Goal: Communication & Community: Connect with others

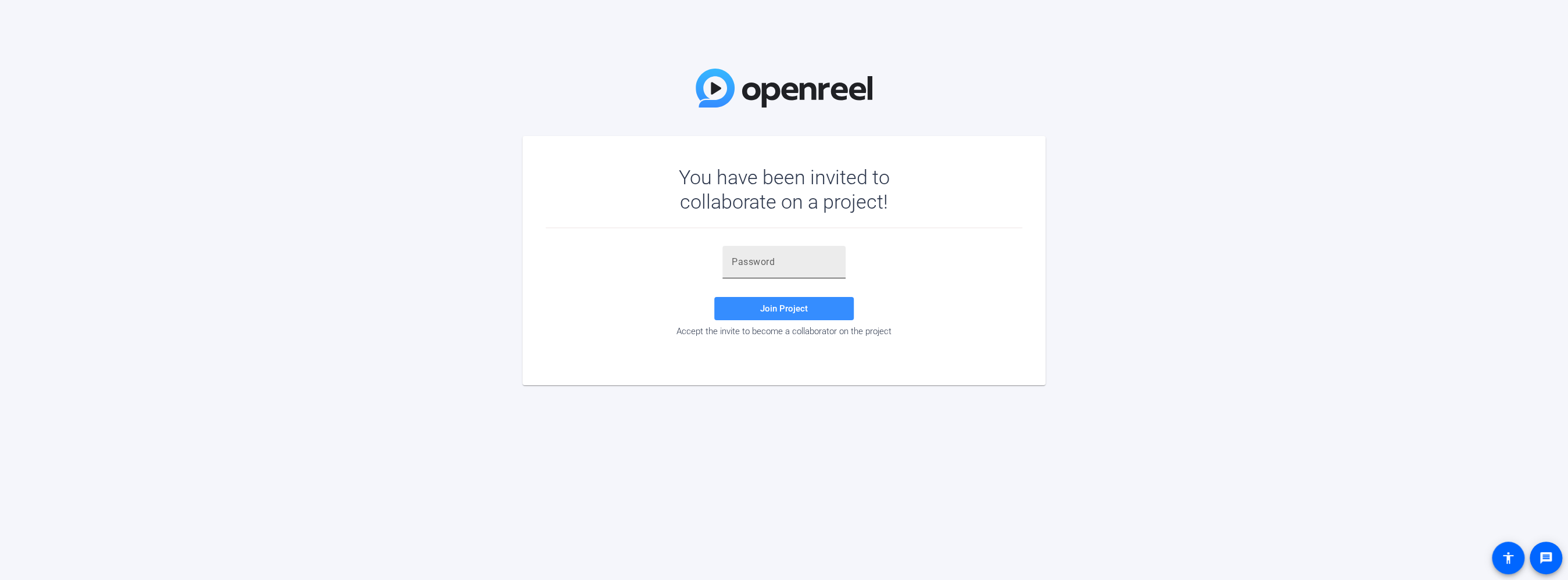
click at [777, 271] on div at bounding box center [784, 262] width 104 height 33
paste input "AT!xSI"
type input "AT!xSI"
click at [770, 299] on span at bounding box center [784, 308] width 140 height 28
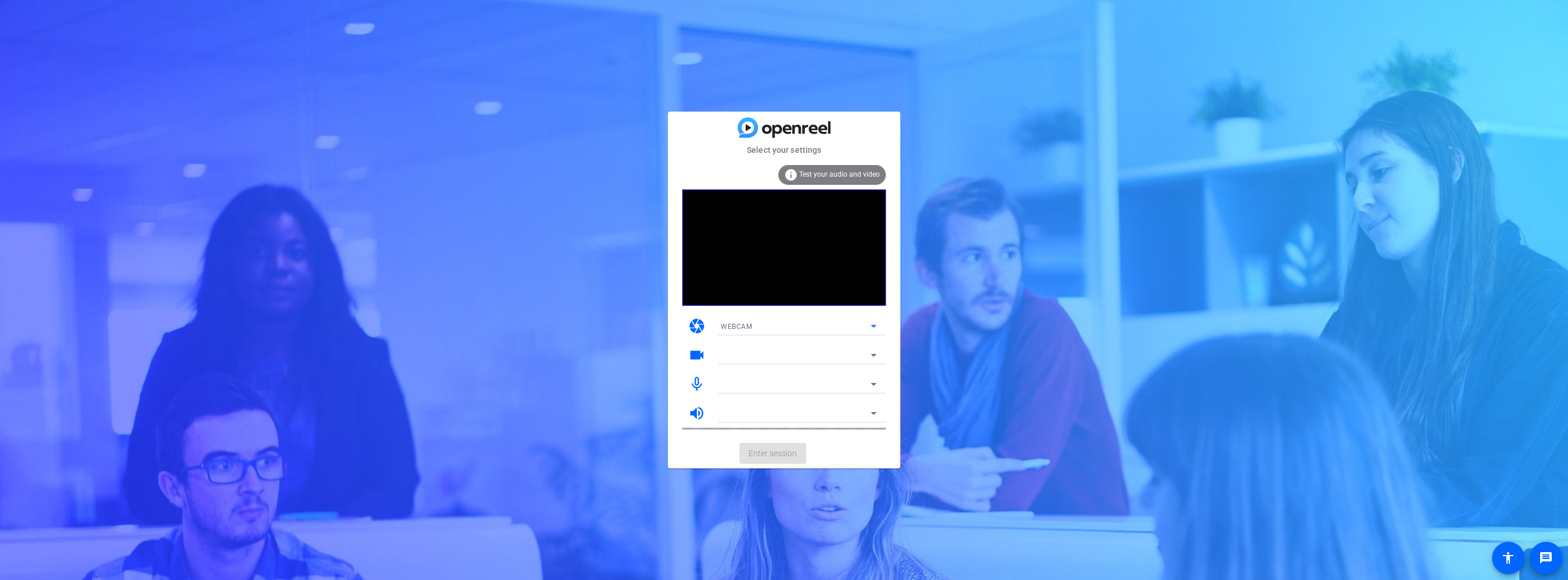
click at [873, 330] on icon at bounding box center [873, 325] width 14 height 14
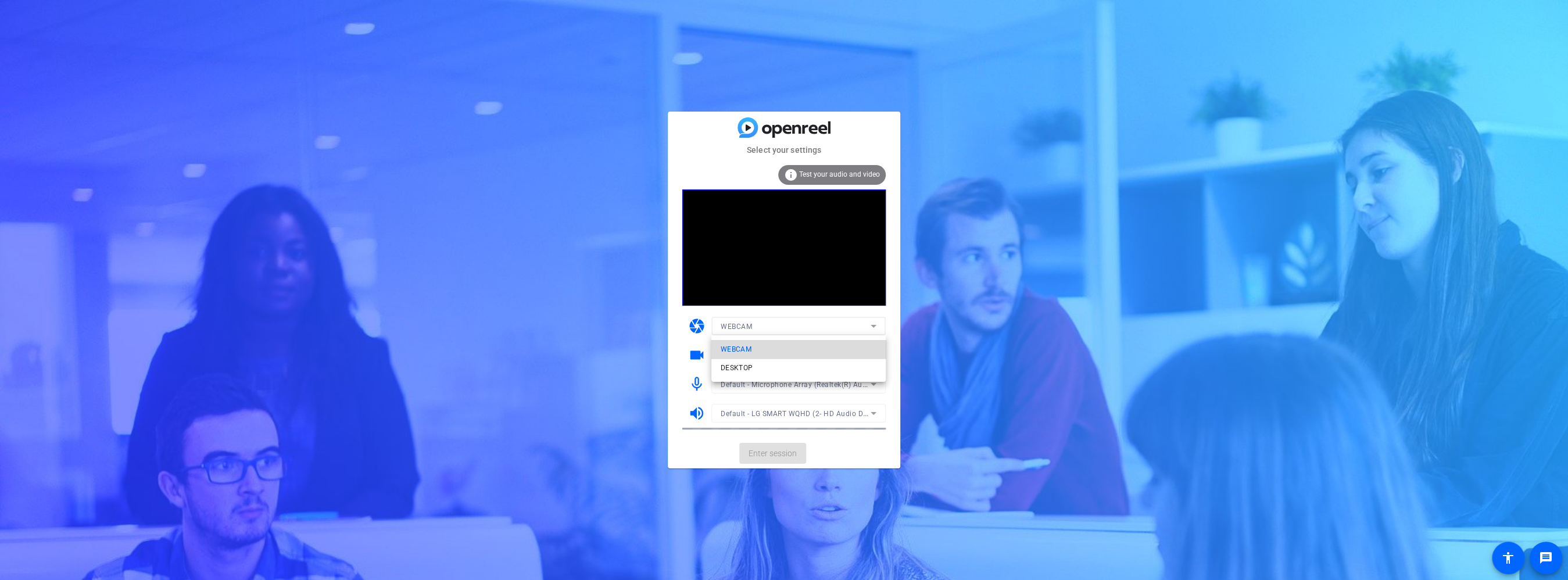
click at [853, 348] on mat-option "WEBCAM" at bounding box center [798, 349] width 175 height 19
click at [873, 385] on icon at bounding box center [873, 384] width 6 height 3
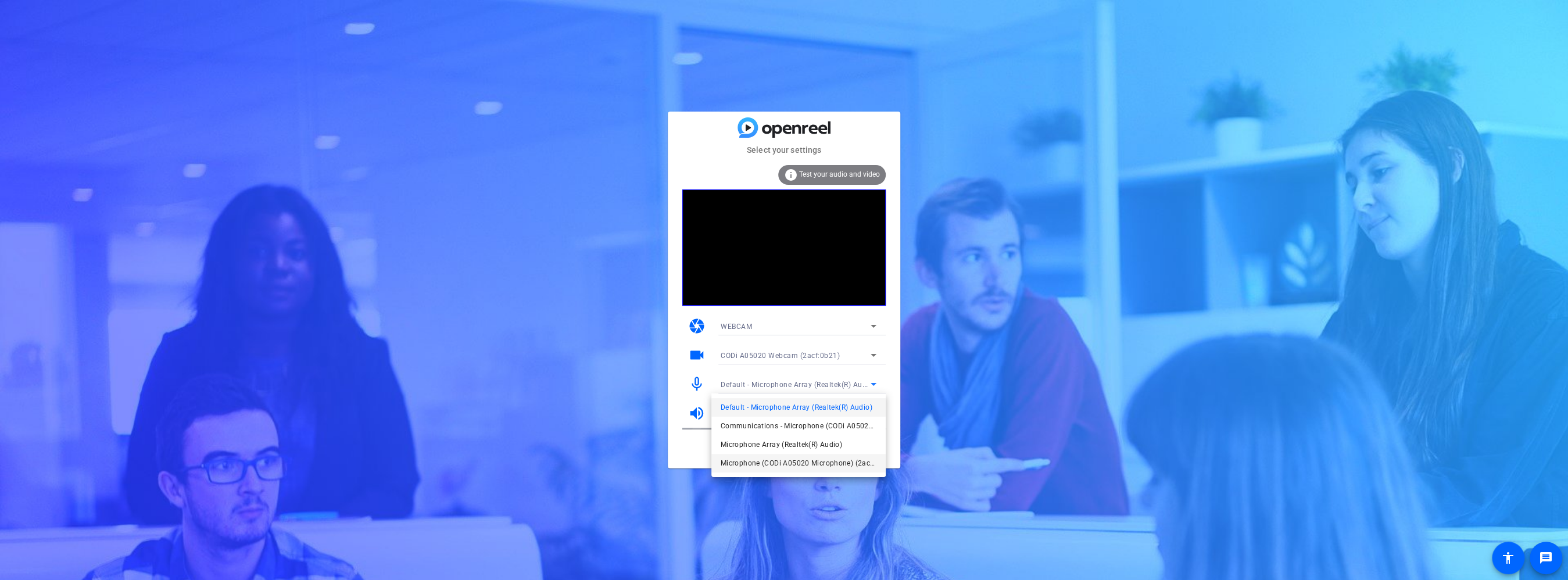
click at [829, 463] on span "Microphone (CODi A05020 Microphone) (2acf:0b21)" at bounding box center [798, 463] width 156 height 14
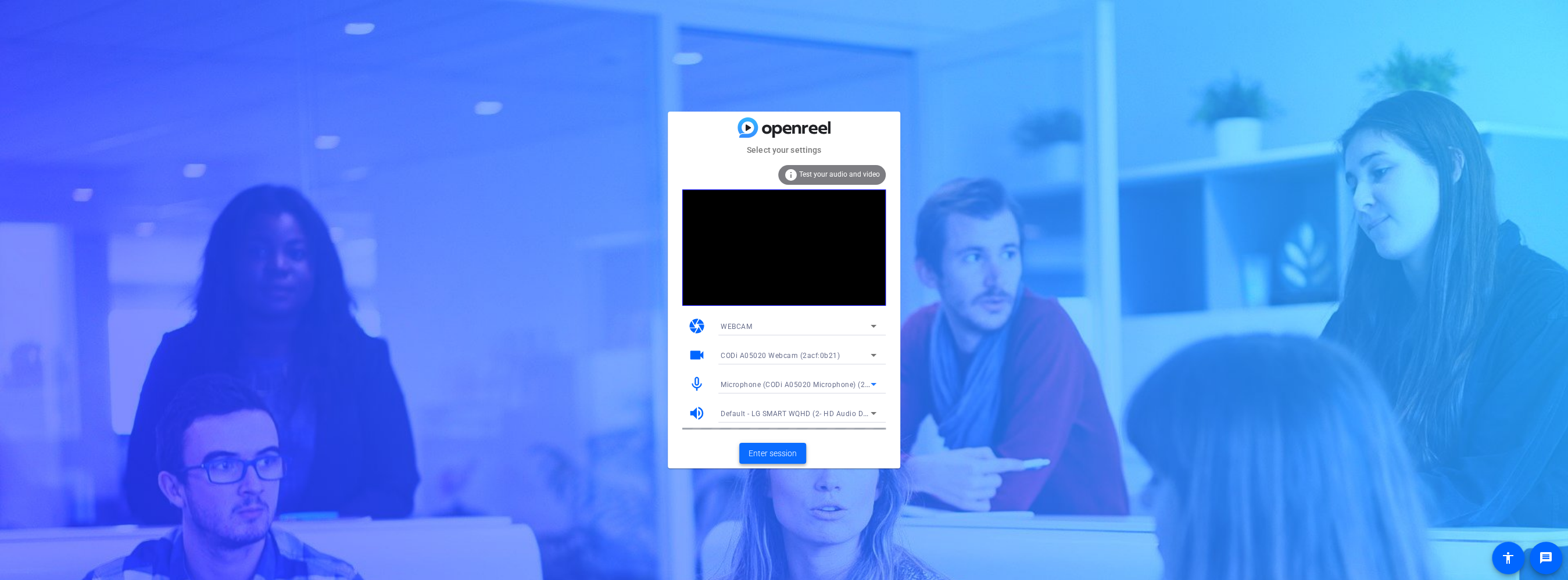
click at [778, 454] on span "Enter session" at bounding box center [772, 453] width 48 height 12
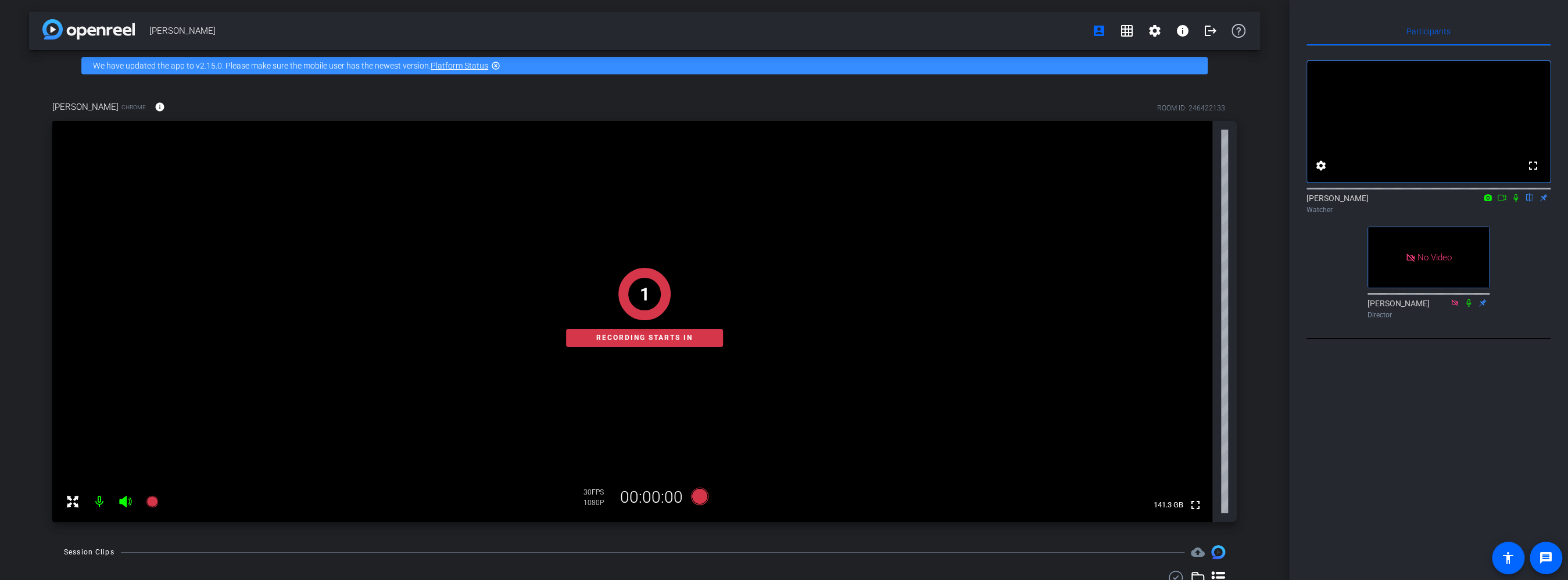
drag, startPoint x: 1517, startPoint y: 210, endPoint x: 1528, endPoint y: 232, distance: 24.6
click at [1517, 201] on icon at bounding box center [1515, 197] width 9 height 8
click at [1514, 201] on icon at bounding box center [1516, 197] width 7 height 7
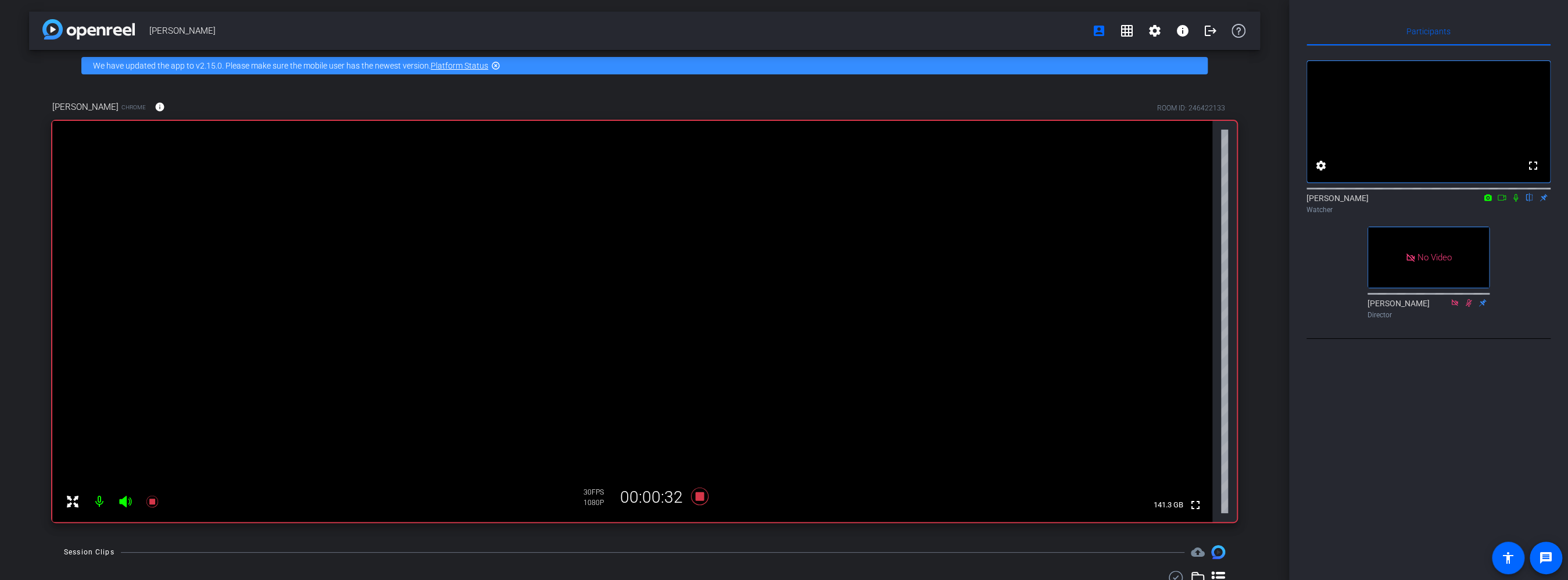
click at [1517, 201] on icon at bounding box center [1516, 197] width 5 height 7
click at [1517, 201] on icon at bounding box center [1516, 197] width 7 height 7
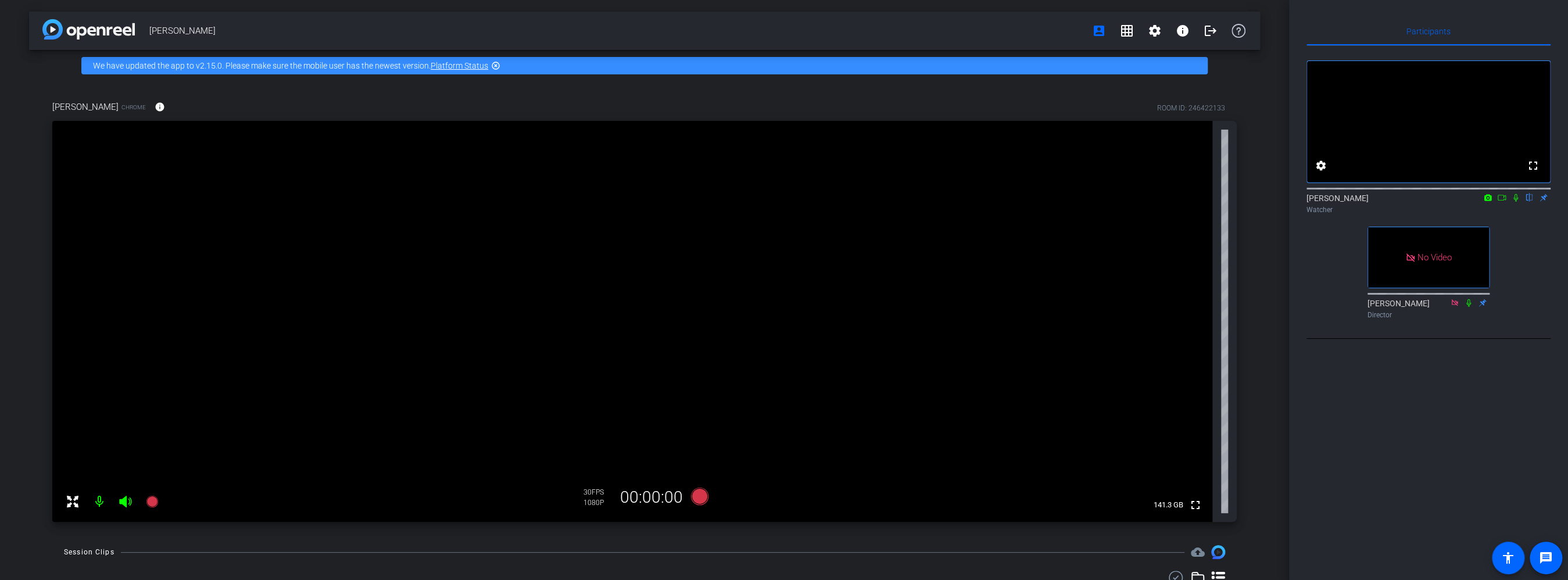
click at [1517, 201] on icon at bounding box center [1516, 197] width 5 height 7
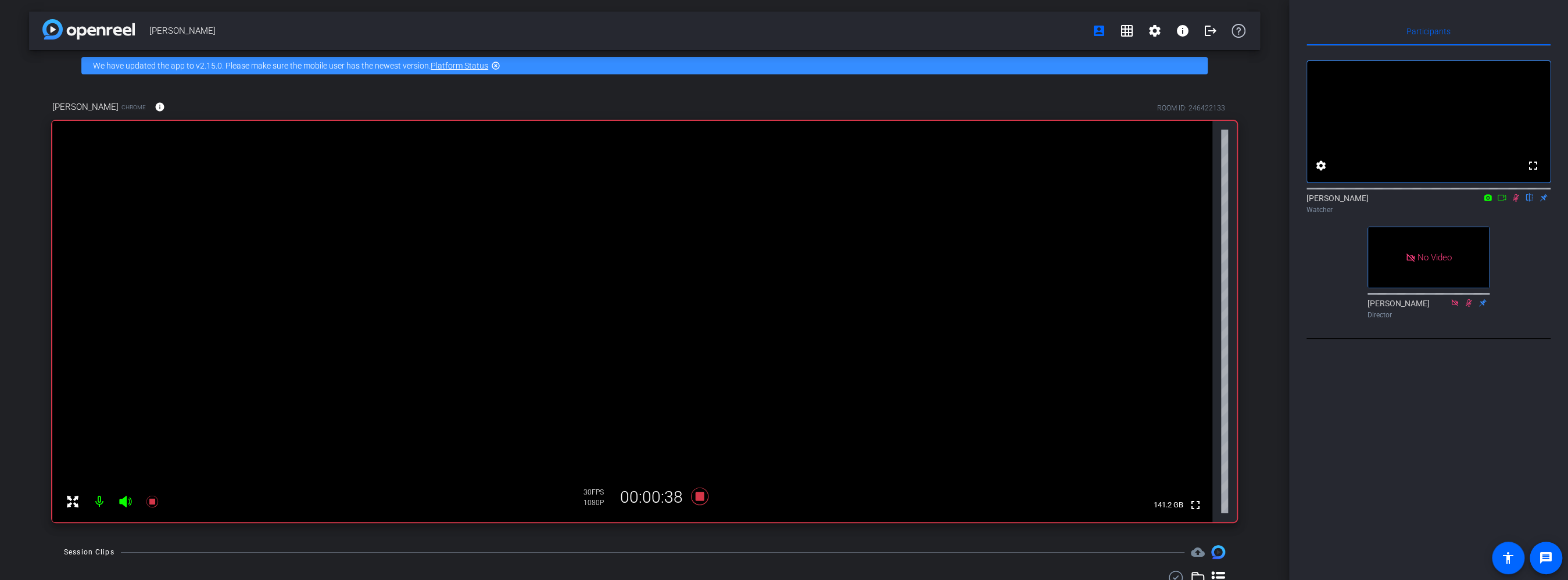
click at [1517, 201] on icon at bounding box center [1516, 197] width 7 height 7
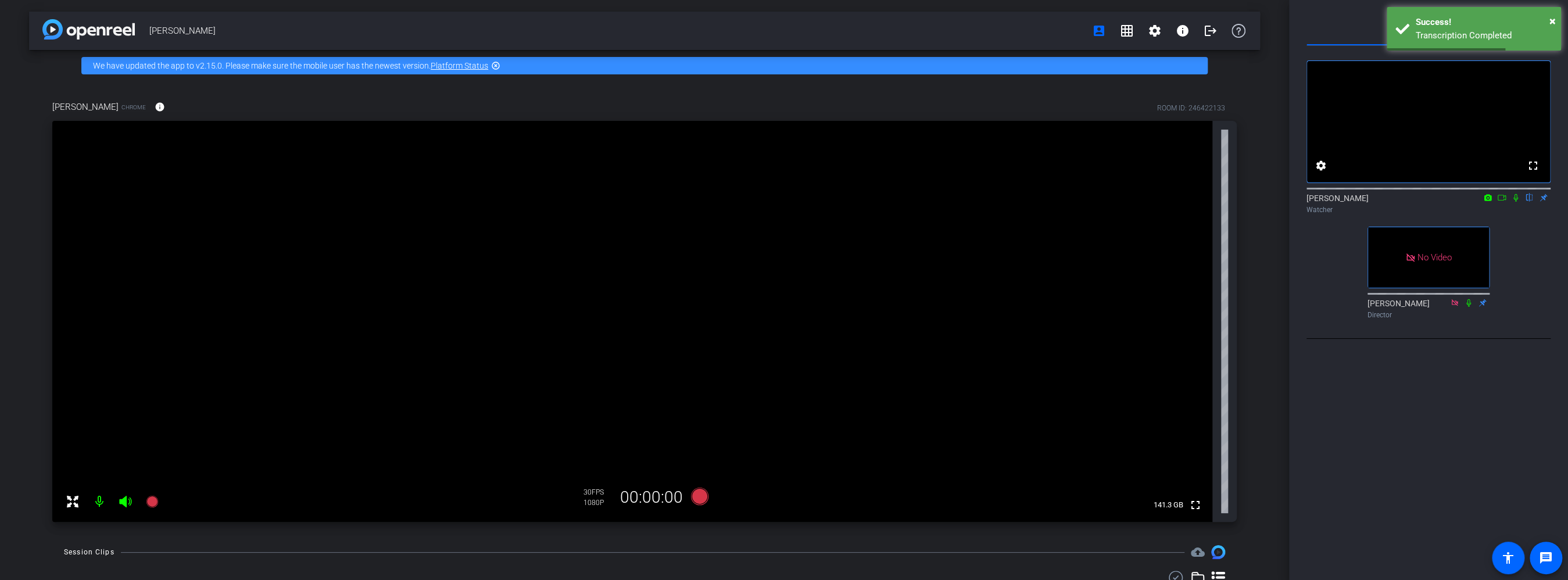
click at [1517, 201] on icon at bounding box center [1516, 197] width 5 height 7
click at [1517, 201] on icon at bounding box center [1516, 197] width 7 height 7
click at [1514, 201] on icon at bounding box center [1516, 197] width 5 height 7
click at [1514, 201] on icon at bounding box center [1516, 197] width 7 height 7
click at [1518, 201] on icon at bounding box center [1515, 197] width 9 height 8
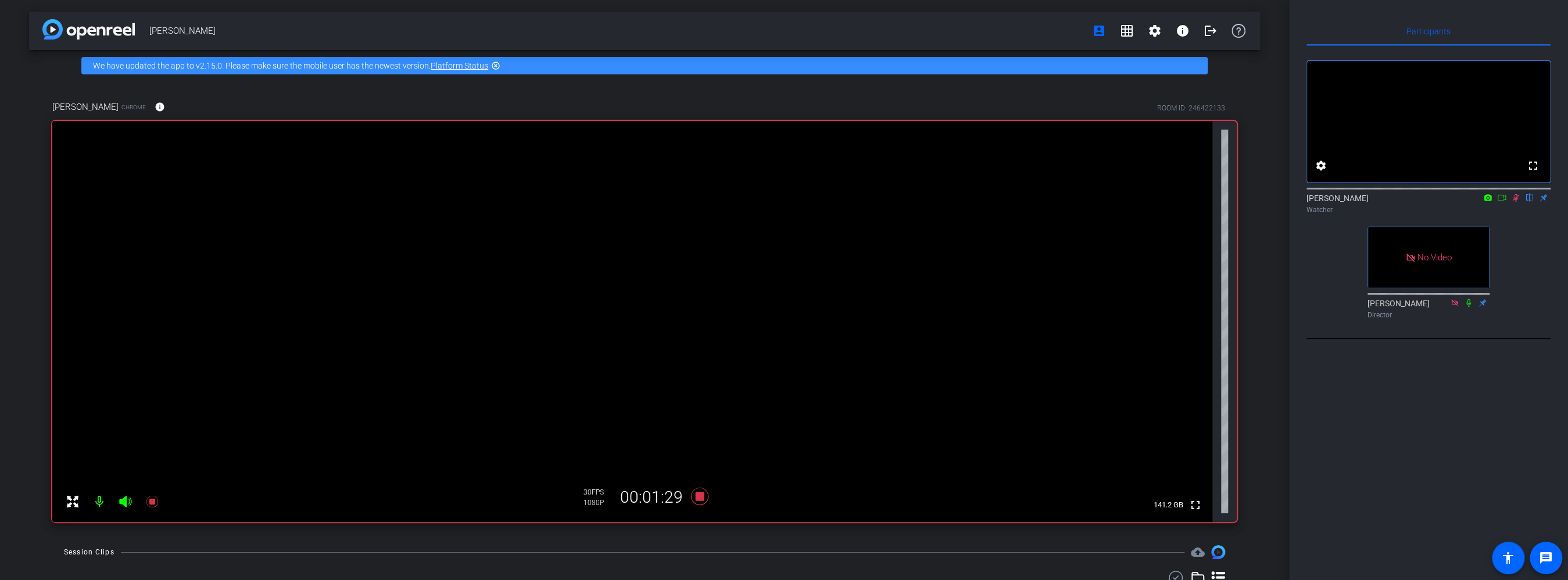
click at [1514, 201] on icon at bounding box center [1515, 197] width 9 height 8
